Goal: Transaction & Acquisition: Purchase product/service

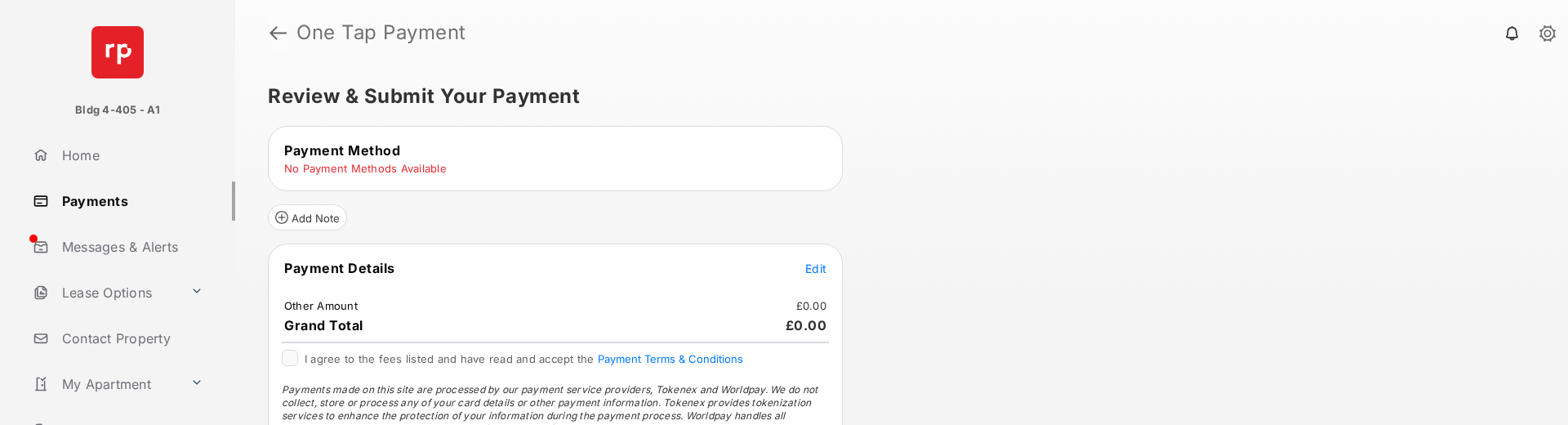
click at [278, 29] on link at bounding box center [278, 32] width 17 height 39
click at [809, 267] on span "Edit" at bounding box center [815, 268] width 21 height 14
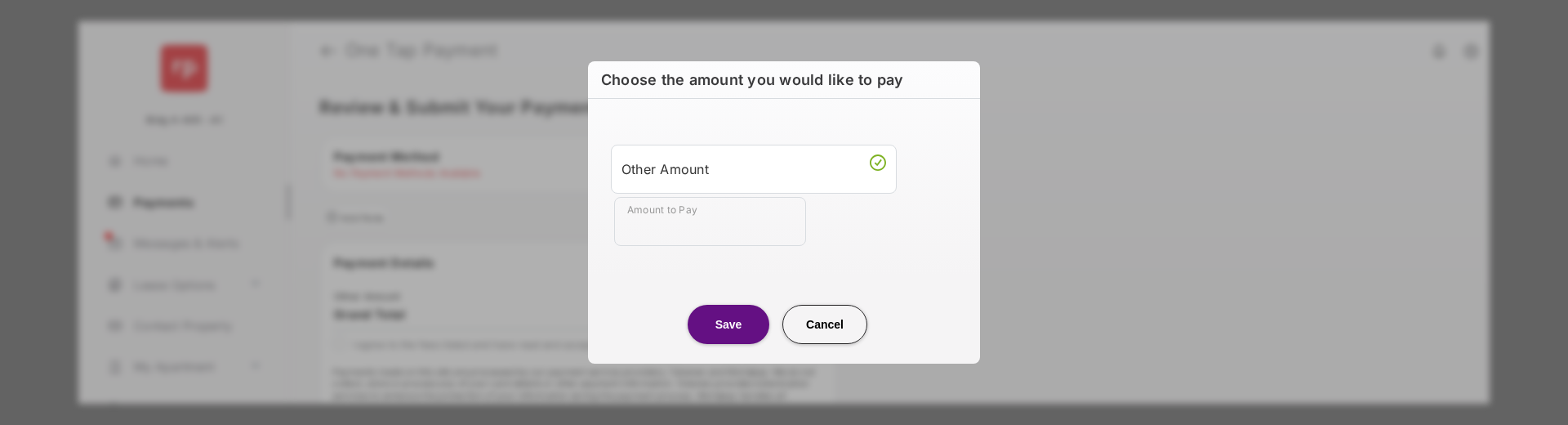
click at [681, 219] on input "Amount to Pay" at bounding box center [709, 221] width 192 height 49
type input "**"
click at [743, 338] on button "Save" at bounding box center [729, 324] width 82 height 39
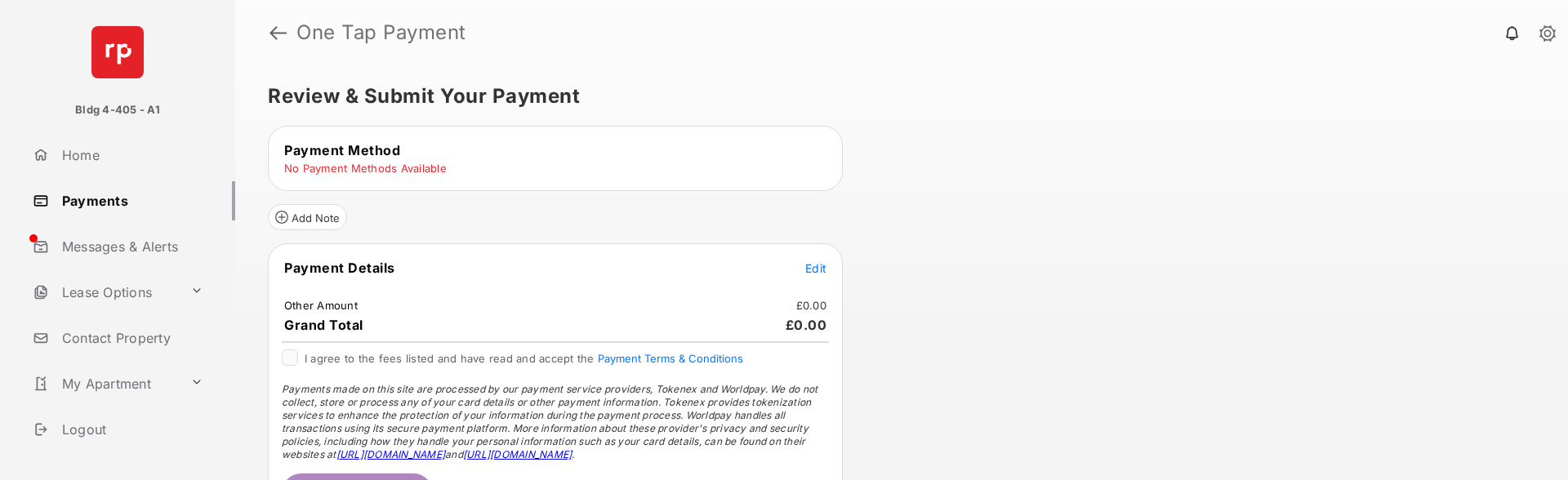
click at [813, 264] on span "Edit" at bounding box center [815, 268] width 21 height 14
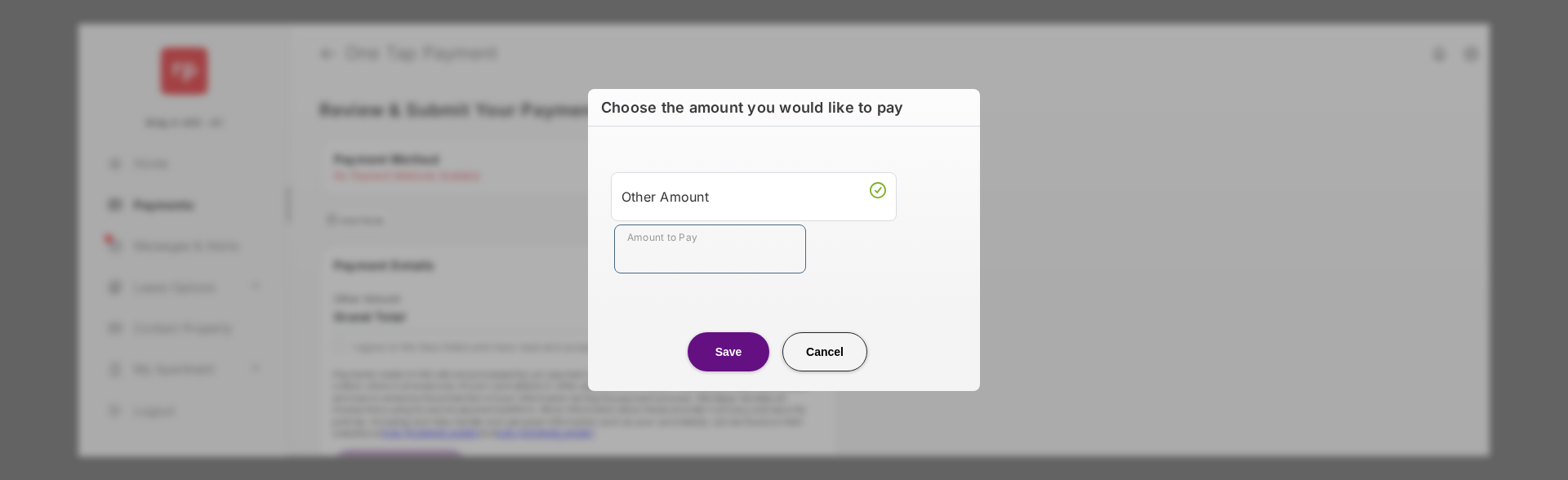
click at [711, 250] on input "Amount to Pay" at bounding box center [709, 249] width 192 height 49
type input "**"
click at [723, 361] on button "Save" at bounding box center [729, 351] width 82 height 39
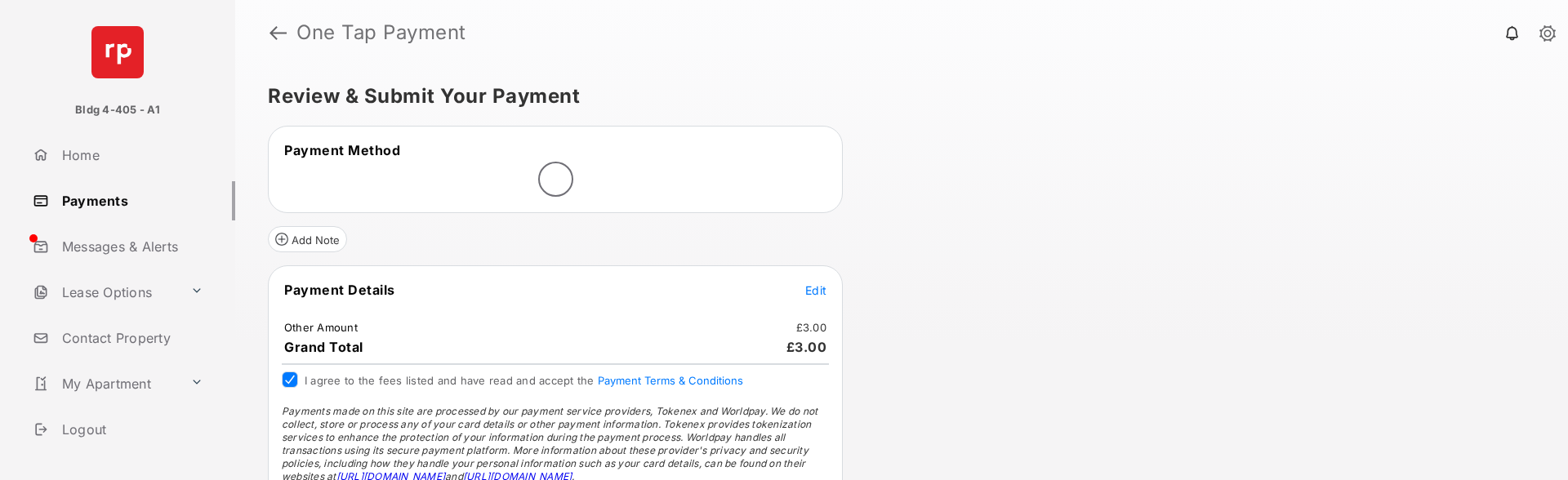
click at [94, 198] on link "Payments" at bounding box center [131, 201] width 209 height 39
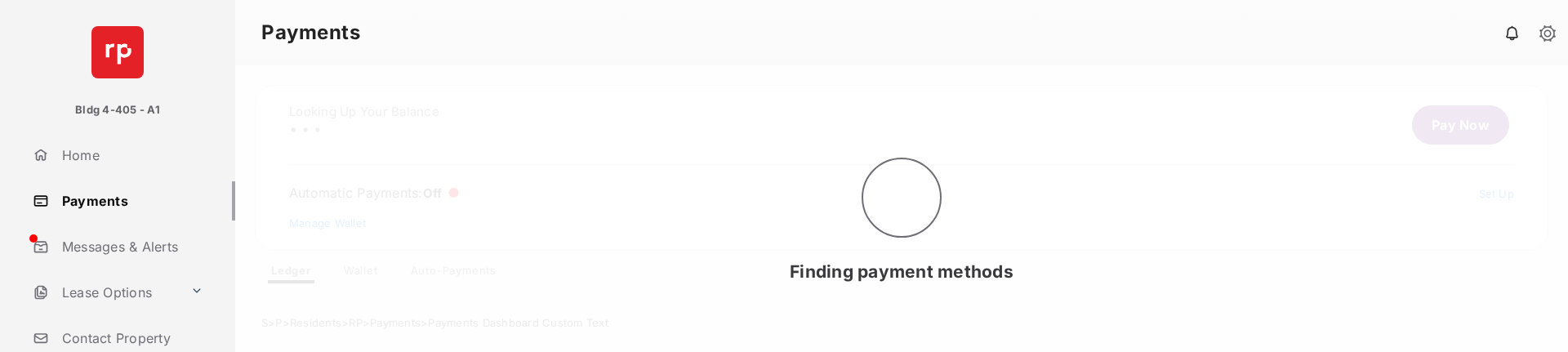
click at [1066, 168] on div "Finding payment methods" at bounding box center [901, 209] width 1332 height 287
